Goal: Find specific page/section: Find specific page/section

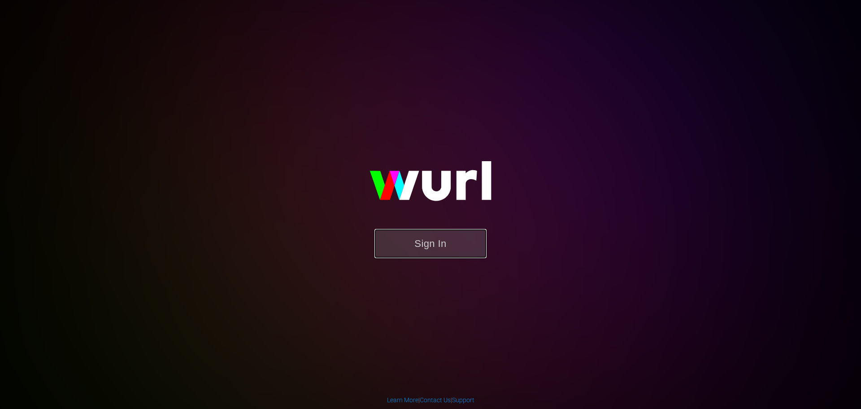
click at [430, 256] on button "Sign In" at bounding box center [430, 243] width 112 height 29
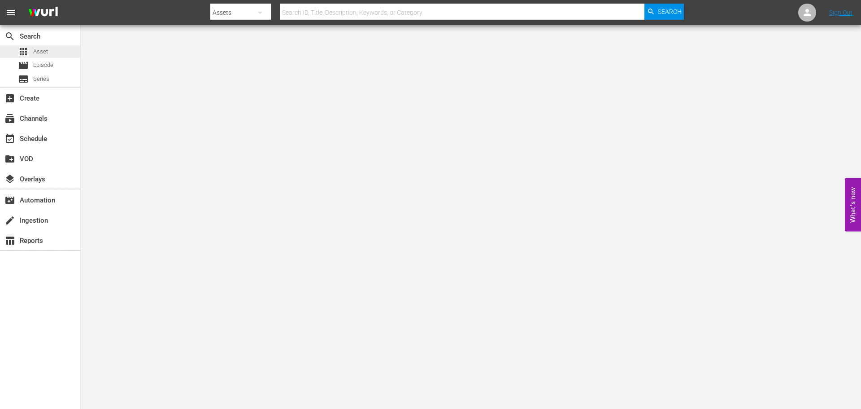
click at [44, 51] on span "Asset" at bounding box center [40, 51] width 15 height 9
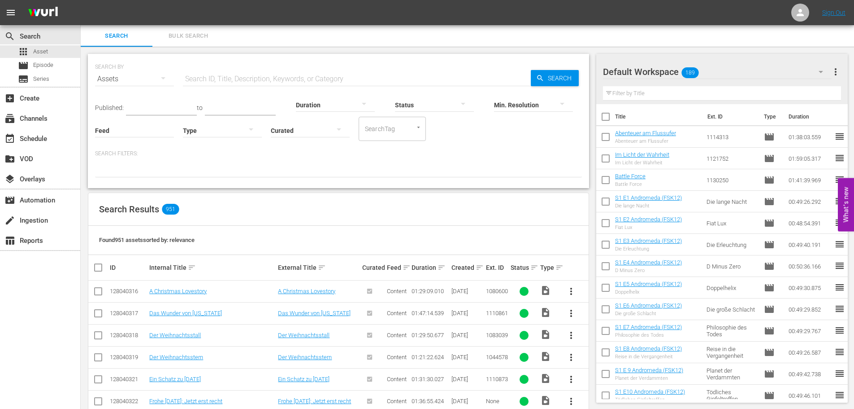
click at [270, 78] on input "text" at bounding box center [357, 79] width 348 height 22
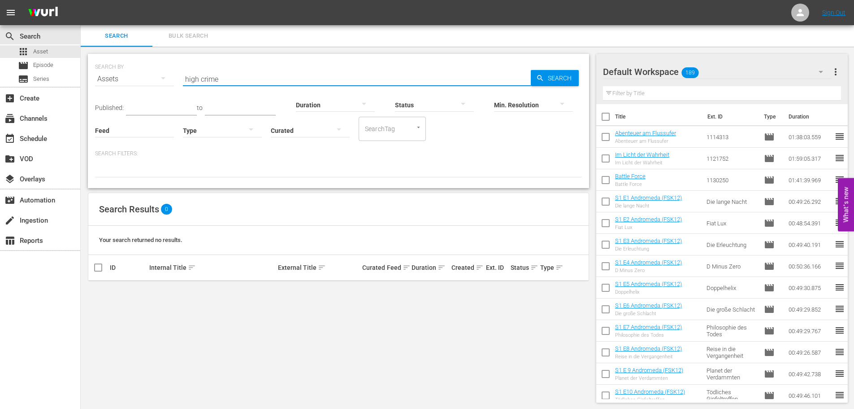
type input "high crime"
